Goal: Information Seeking & Learning: Learn about a topic

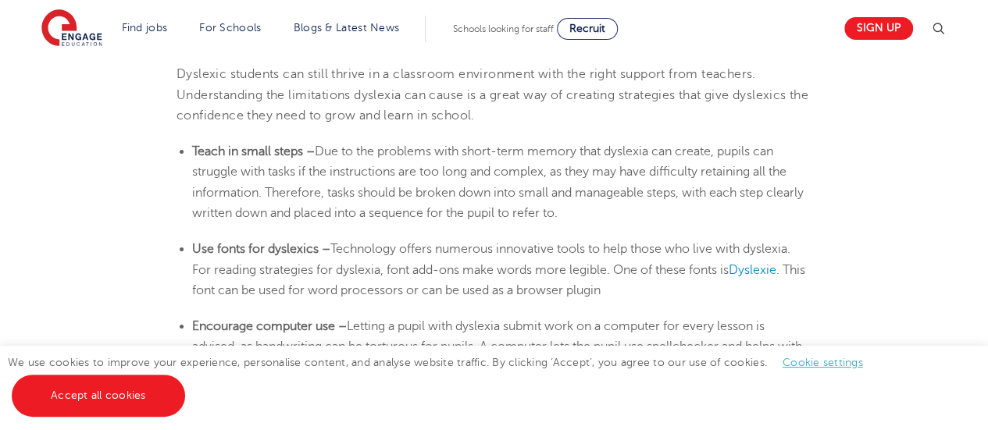
scroll to position [2601, 0]
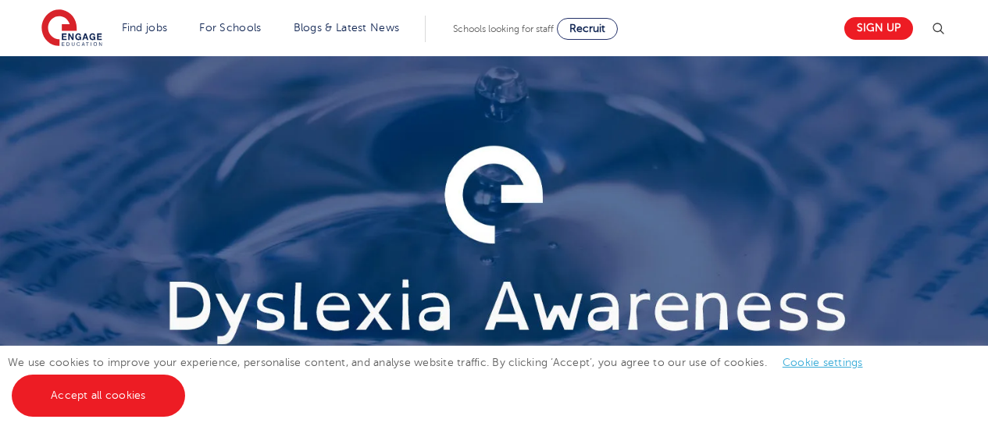
scroll to position [2601, 0]
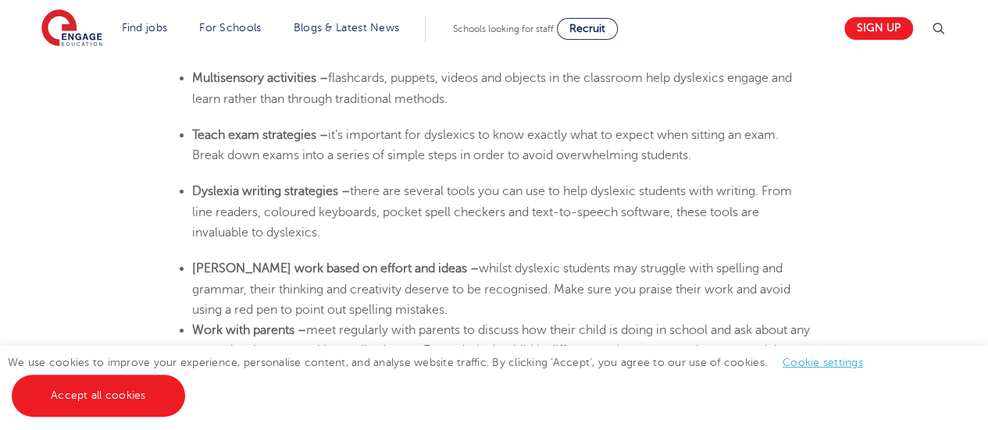
scroll to position [3056, 0]
